Goal: Contribute content

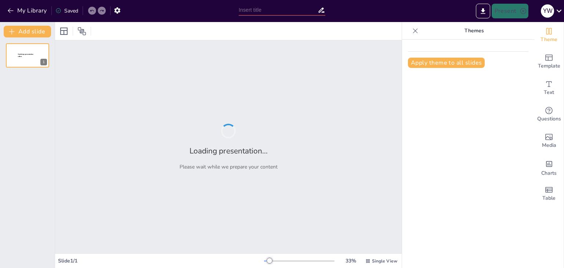
type input "Реконструкція давніх материків: історія та методи"
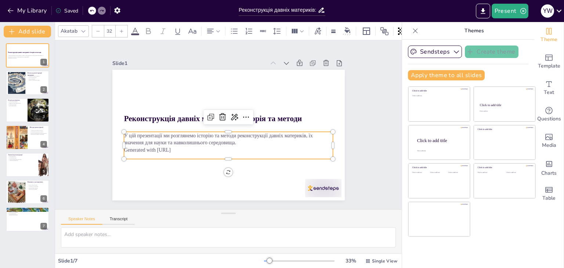
click at [177, 149] on p "Generated with [URL]" at bounding box center [223, 149] width 206 height 51
click at [181, 137] on p "Generated with [URL]" at bounding box center [220, 101] width 201 height 72
click at [174, 114] on p "Generated with [URL]" at bounding box center [226, 99] width 209 height 29
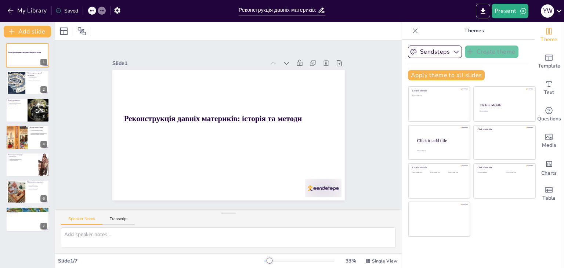
click at [91, 10] on icon at bounding box center [92, 10] width 4 height 4
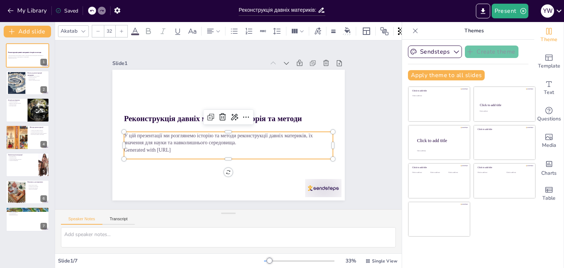
click at [189, 148] on p "Generated with [URL]" at bounding box center [203, 127] width 29 height 209
click at [548, 87] on div "Text" at bounding box center [548, 88] width 29 height 26
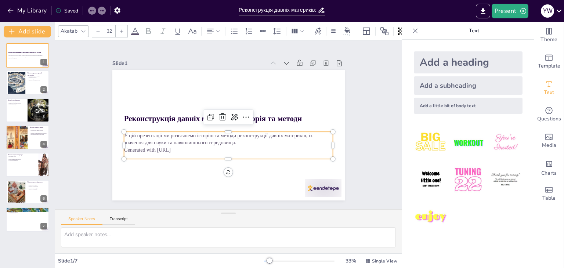
click at [293, 148] on p "Generated with [URL]" at bounding box center [218, 148] width 194 height 92
click at [243, 127] on icon at bounding box center [246, 133] width 12 height 12
click at [187, 147] on p "Generated with [URL]" at bounding box center [211, 143] width 160 height 145
click at [174, 147] on p "Generated with [URL]" at bounding box center [215, 146] width 185 height 111
click at [174, 147] on p "Generated with [URL]" at bounding box center [208, 139] width 129 height 173
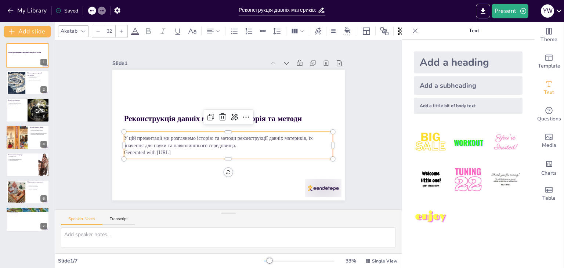
click at [174, 147] on p "Generated with [URL]" at bounding box center [210, 145] width 160 height 145
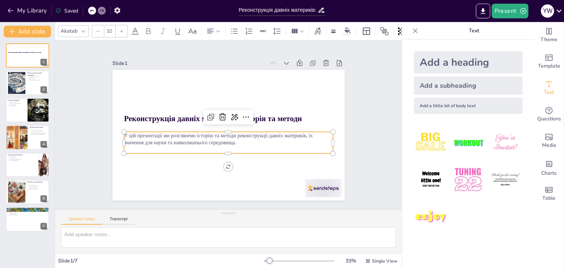
click at [174, 147] on p at bounding box center [218, 148] width 194 height 92
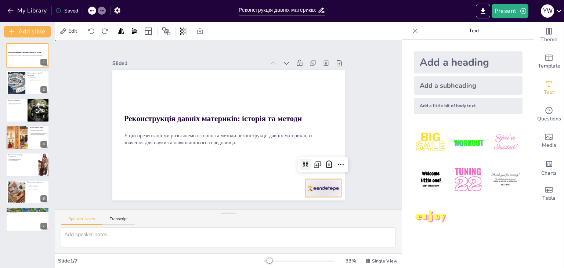
click at [264, 218] on div at bounding box center [245, 237] width 38 height 39
click at [154, 188] on div at bounding box center [139, 196] width 29 height 40
click at [225, 217] on div at bounding box center [209, 237] width 31 height 40
click at [276, 216] on div at bounding box center [256, 235] width 39 height 38
click at [288, 214] on div at bounding box center [268, 232] width 40 height 36
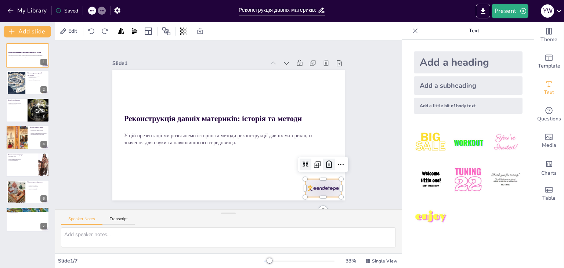
click at [133, 163] on icon at bounding box center [127, 162] width 12 height 12
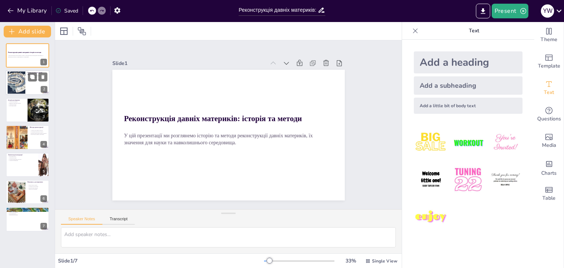
click at [14, 82] on div at bounding box center [16, 83] width 25 height 22
type textarea "Loremipsumdol sitame consectet a elitsedd eiu temporinc utlabore Etdol. Magn al…"
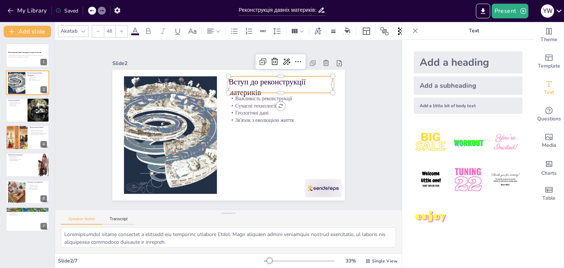
click at [252, 93] on p "Вступ до реконструкції материків" at bounding box center [291, 139] width 86 height 92
click at [247, 138] on p "Вступ до реконструкції материків" at bounding box center [234, 188] width 71 height 101
click at [254, 110] on p "Вступ до реконструкції материків" at bounding box center [280, 163] width 53 height 106
click at [223, 129] on p "Вступ до реконструкції материків" at bounding box center [169, 150] width 107 height 43
click at [233, 152] on p "Вступ до реконструкції материків" at bounding box center [180, 168] width 106 height 33
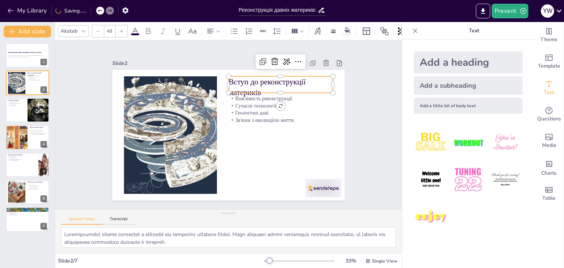
click at [262, 86] on p "Вступ до реконструкції материків" at bounding box center [292, 125] width 97 height 79
click at [262, 141] on p "Вступ до реконструкції материків" at bounding box center [228, 189] width 79 height 97
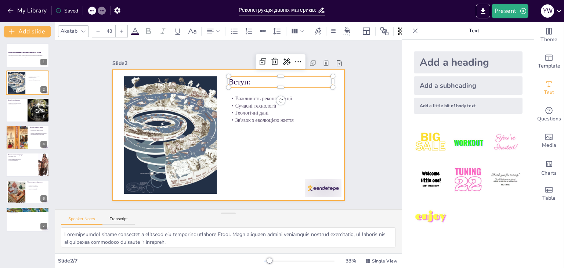
drag, startPoint x: 275, startPoint y: 83, endPoint x: 275, endPoint y: 89, distance: 6.2
click at [275, 89] on div "Важливість реконструкції Сучасні технології Геологічні дані Зв'язок з еволюцією…" at bounding box center [218, 125] width 131 height 232
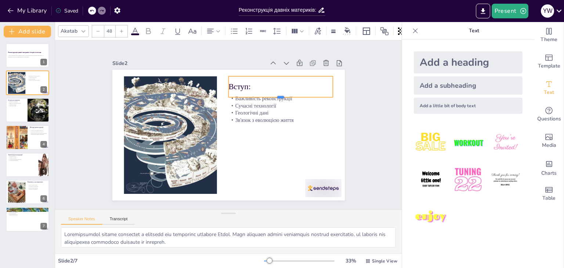
drag, startPoint x: 274, startPoint y: 85, endPoint x: 278, endPoint y: 95, distance: 10.7
click at [278, 98] on div at bounding box center [285, 117] width 101 height 38
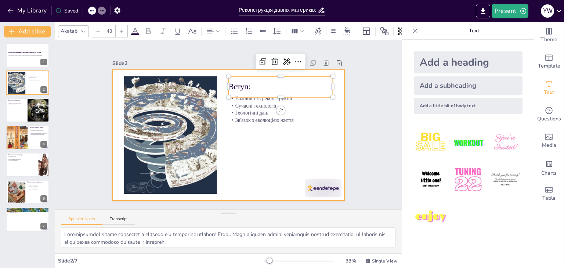
click at [295, 143] on div at bounding box center [218, 123] width 154 height 245
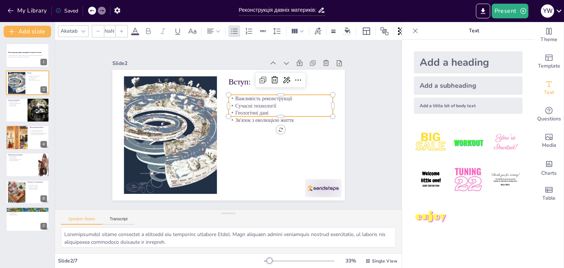
type input "32"
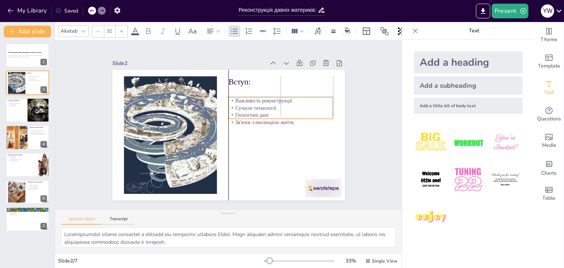
click at [233, 98] on p "Важливість реконструкції" at bounding box center [285, 112] width 104 height 29
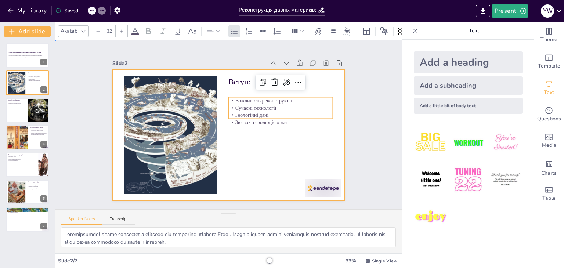
click at [290, 137] on div at bounding box center [220, 130] width 230 height 267
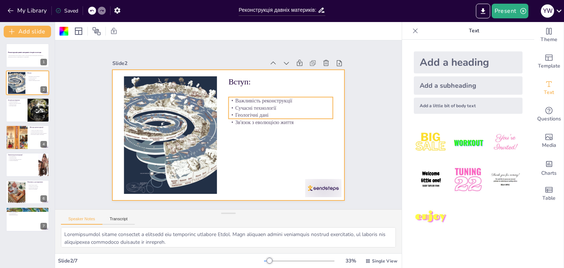
click at [273, 118] on div "Вступ: Важливість реконструкції Сучасні технології Геологічні дані Зв'язок з ев…" at bounding box center [237, 118] width 242 height 265
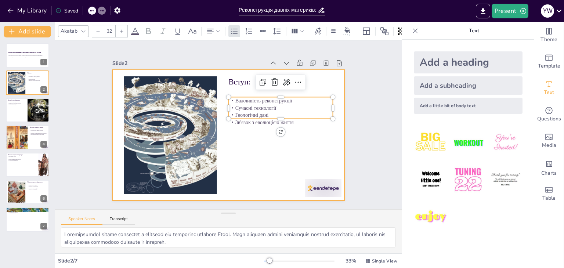
click at [247, 150] on div at bounding box center [222, 133] width 265 height 242
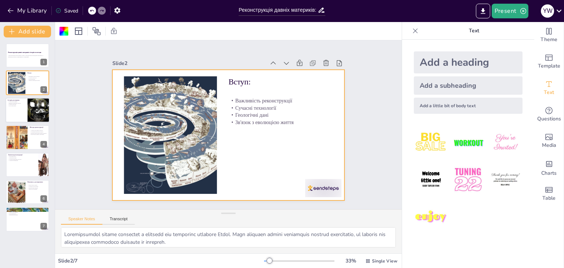
click at [28, 111] on div at bounding box center [38, 110] width 25 height 25
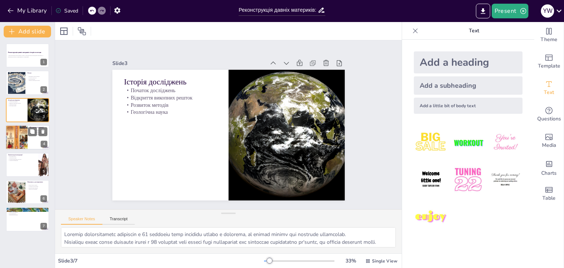
click at [15, 138] on div at bounding box center [16, 137] width 37 height 25
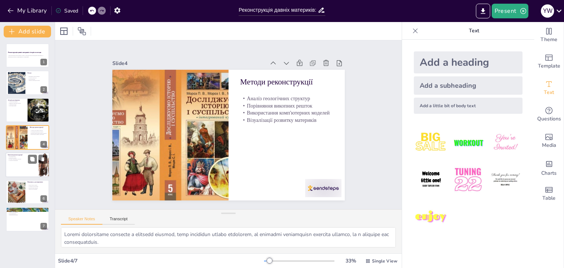
click at [12, 160] on p "Стратегії збереження" at bounding box center [22, 160] width 29 height 1
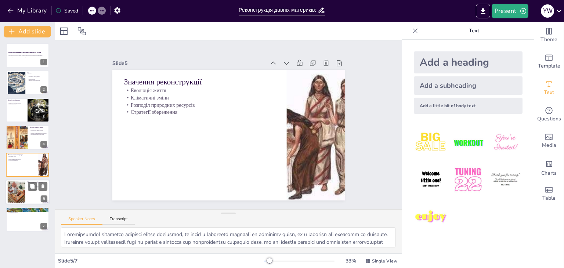
click at [32, 197] on div at bounding box center [28, 192] width 44 height 25
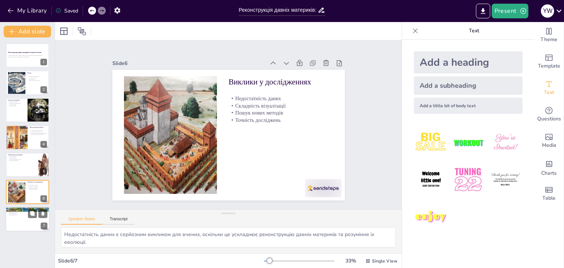
click at [17, 219] on div at bounding box center [28, 219] width 44 height 25
type textarea "Розвиток технологій, таких як супутникові знімки, відкриває нові можливості для…"
